Goal: Transaction & Acquisition: Purchase product/service

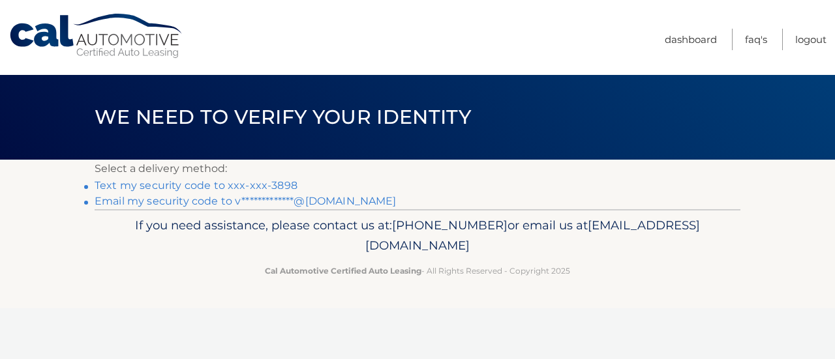
click at [192, 184] on link "Text my security code to xxx-xxx-3898" at bounding box center [196, 185] width 203 height 12
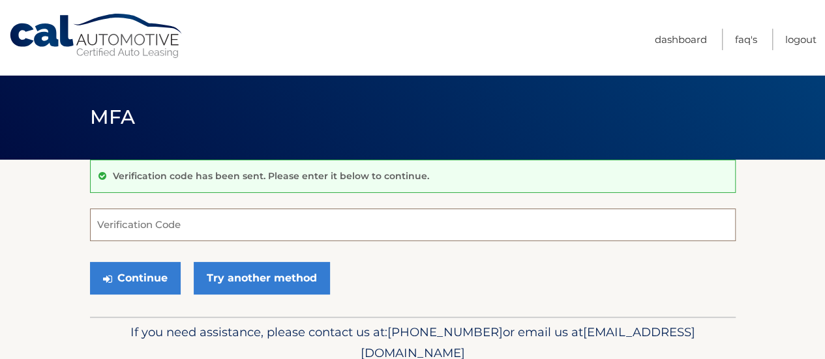
click at [160, 226] on input "Verification Code" at bounding box center [413, 225] width 646 height 33
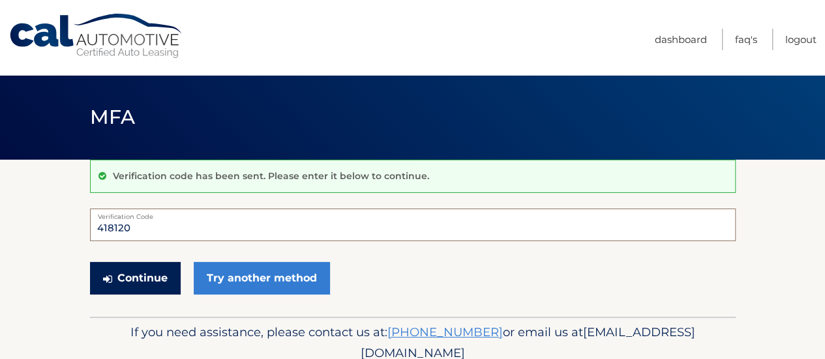
type input "418120"
click at [129, 279] on button "Continue" at bounding box center [135, 278] width 91 height 33
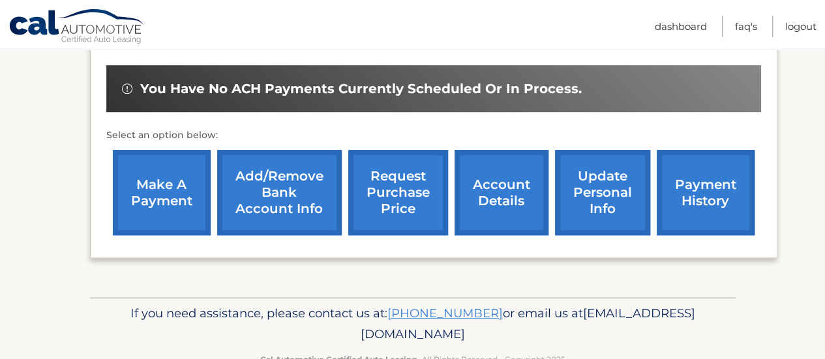
scroll to position [383, 0]
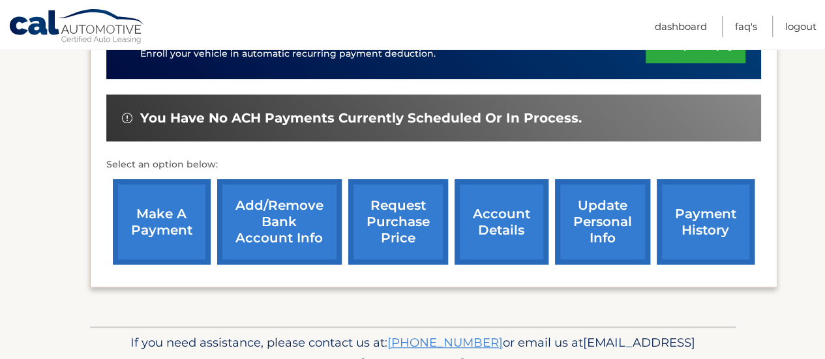
click at [168, 236] on link "make a payment" at bounding box center [162, 221] width 98 height 85
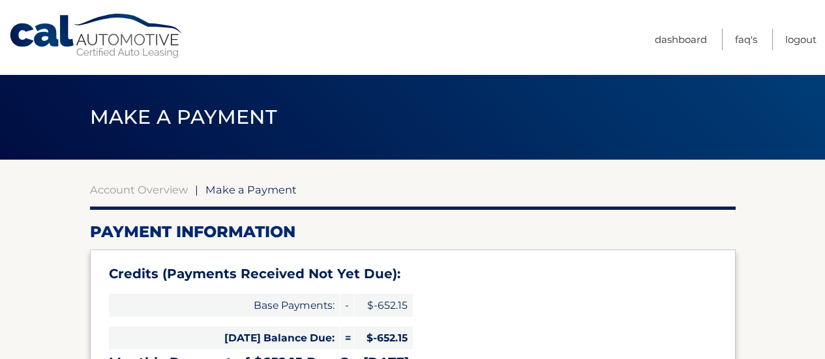
select select "N2U3Y2Q2ZDAtMDk0Ni00MzViLTk5OTEtMGM5MTRjZjE2OThk"
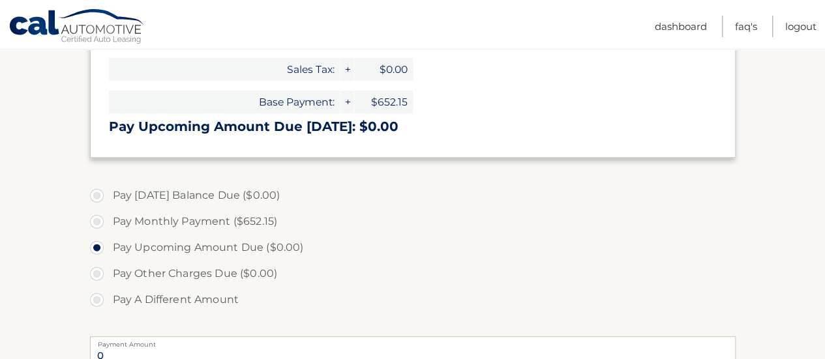
scroll to position [326, 0]
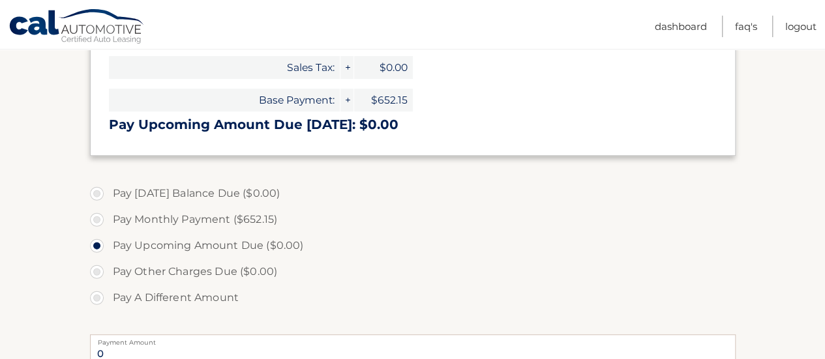
click at [98, 221] on label "Pay Monthly Payment ($652.15)" at bounding box center [413, 220] width 646 height 26
click at [98, 221] on input "Pay Monthly Payment ($652.15)" at bounding box center [101, 217] width 13 height 21
radio input "true"
type input "652.15"
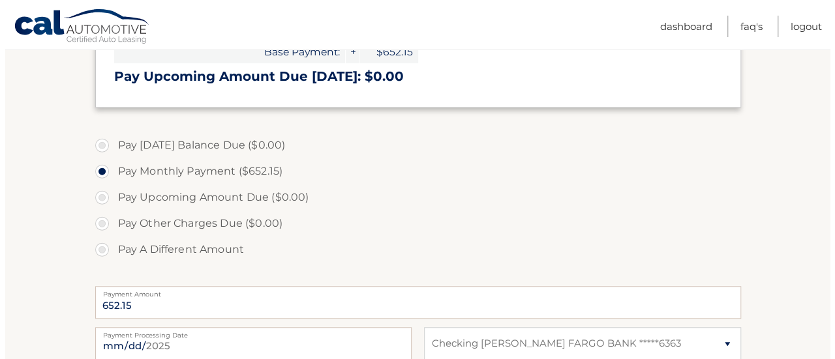
scroll to position [522, 0]
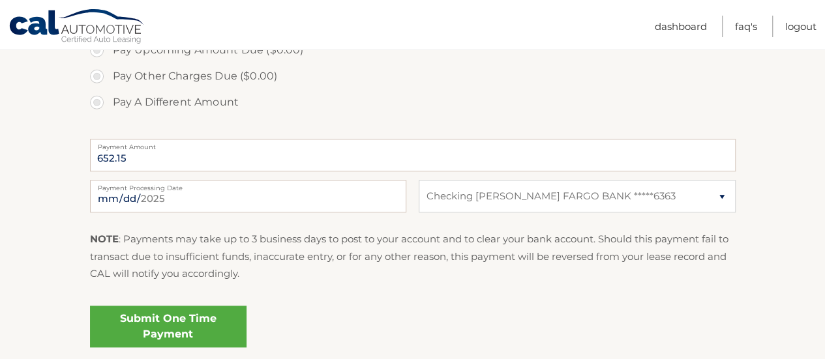
click at [201, 325] on link "Submit One Time Payment" at bounding box center [168, 327] width 157 height 42
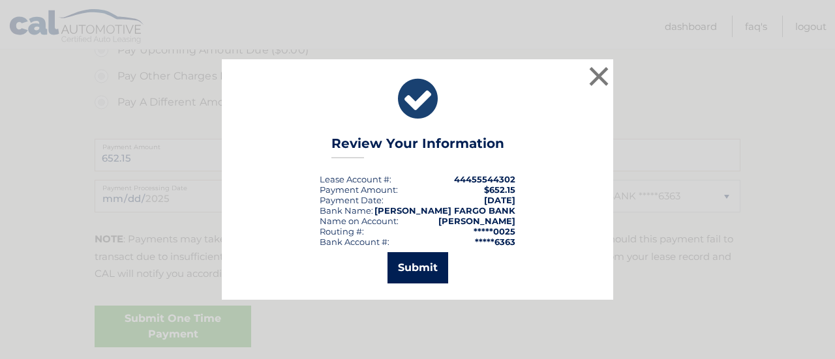
click at [420, 266] on button "Submit" at bounding box center [418, 267] width 61 height 31
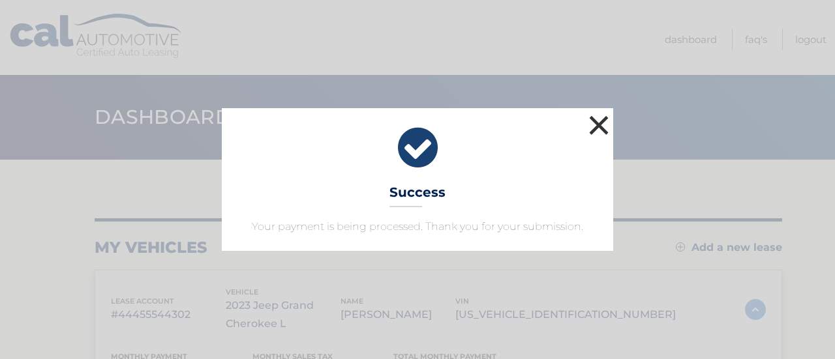
click at [596, 128] on button "×" at bounding box center [599, 125] width 26 height 26
